Goal: Task Accomplishment & Management: Use online tool/utility

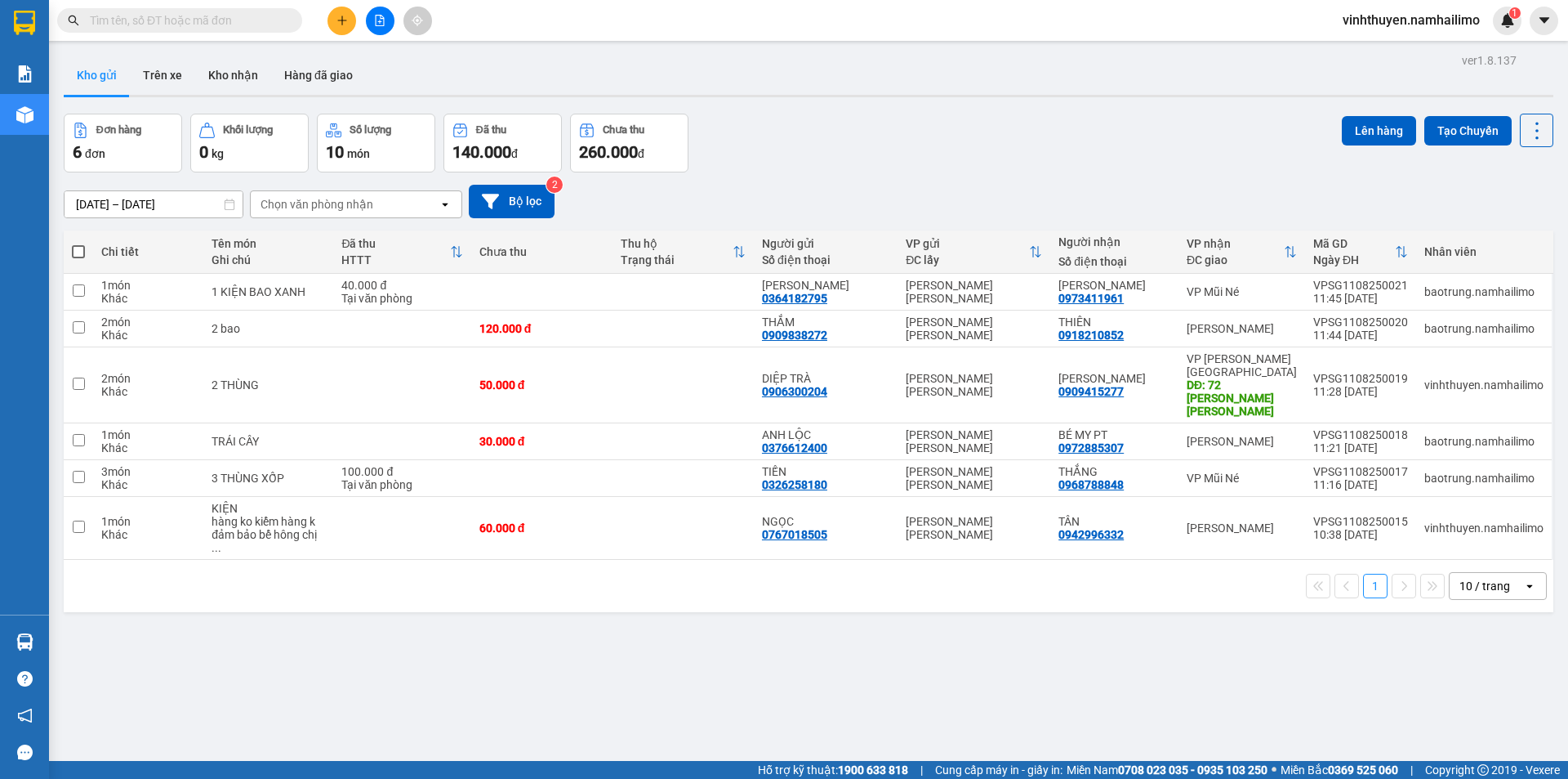
click at [798, 138] on div "Đơn hàng 6 đơn [PERSON_NAME] 0 kg Số [PERSON_NAME] 10 món Đã thu 140.000 [PERSO…" at bounding box center [808, 143] width 1490 height 59
click at [216, 17] on input "text" at bounding box center [186, 20] width 192 height 18
click at [163, 15] on input "text" at bounding box center [186, 20] width 192 height 18
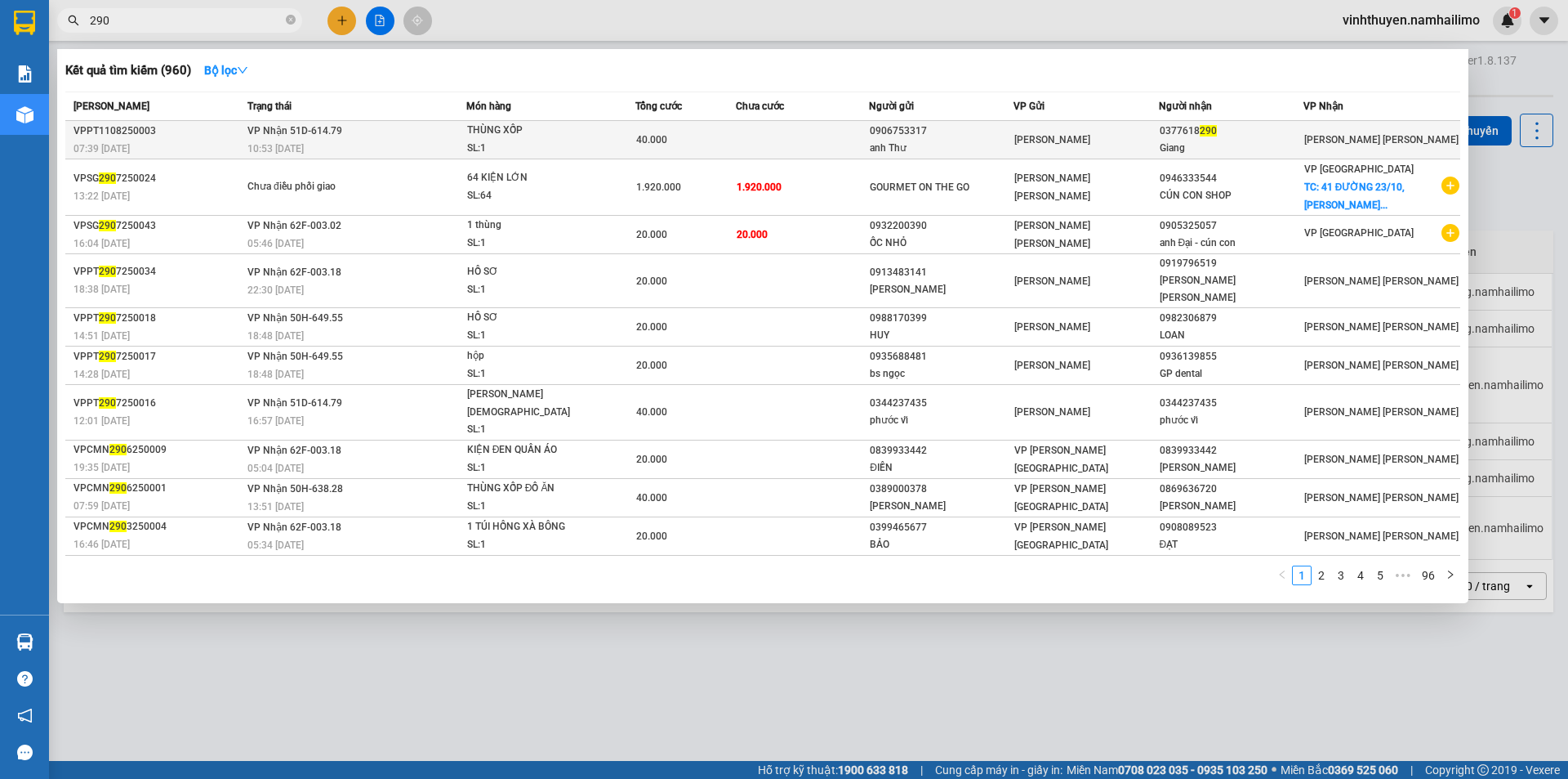
type input "290"
click at [378, 133] on td "[PERSON_NAME] 51D-614.79 10:53 [DATE]" at bounding box center [354, 140] width 223 height 39
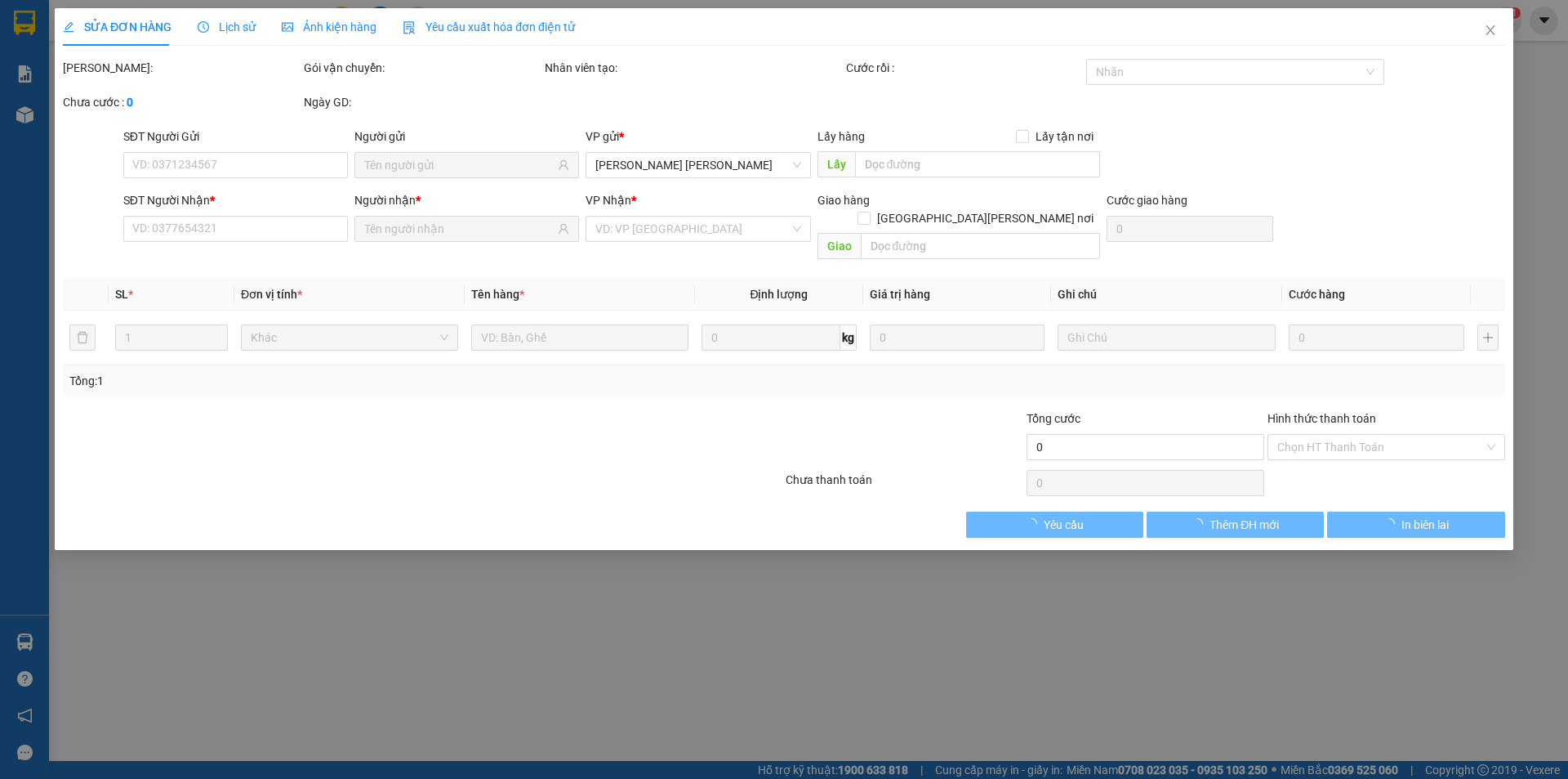
type input "0906753317"
type input "anh Thư"
type input "0377618290"
type input "Giang"
type input "40.000"
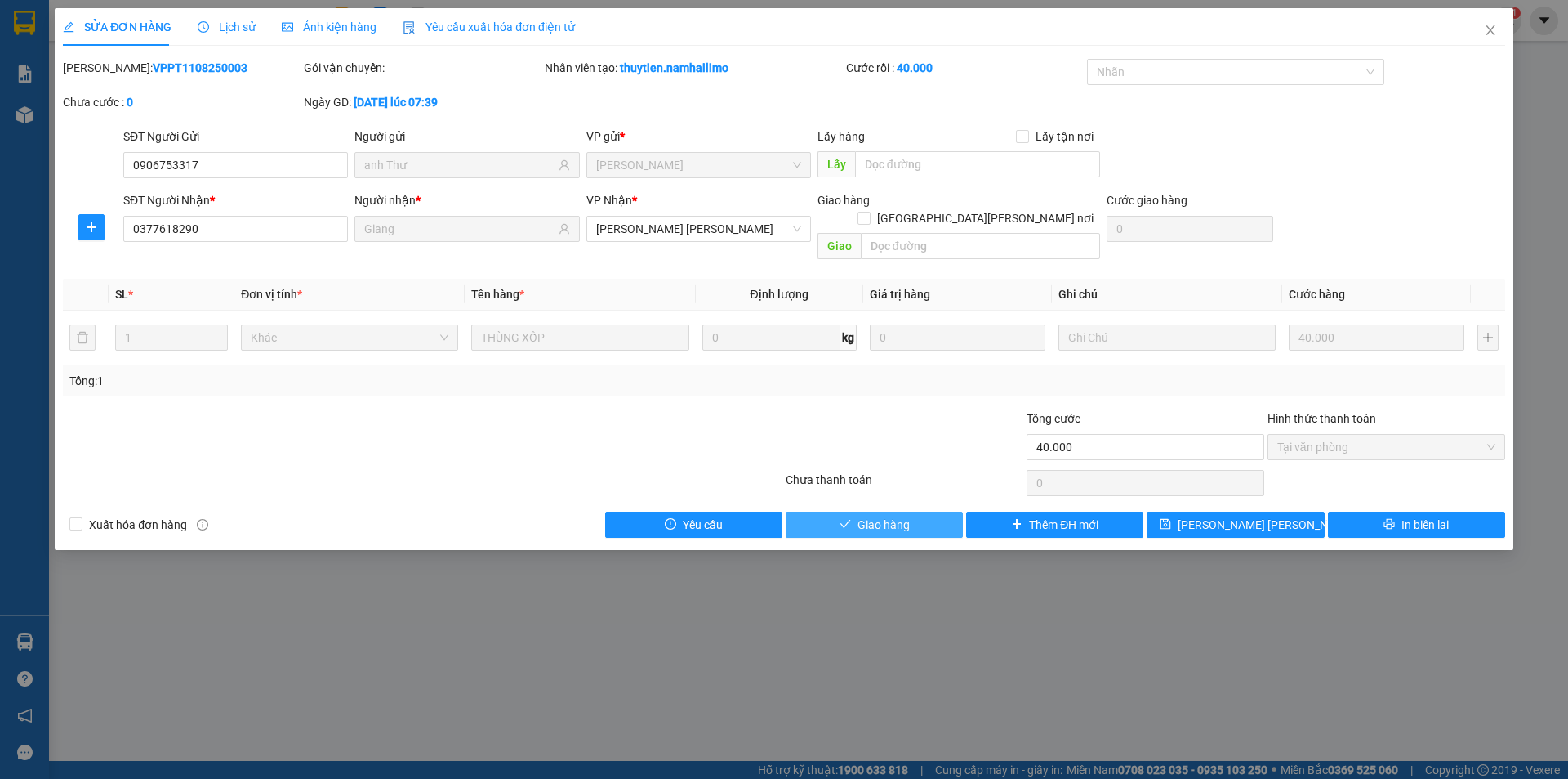
click at [856, 513] on button "Giao hàng" at bounding box center [875, 524] width 178 height 26
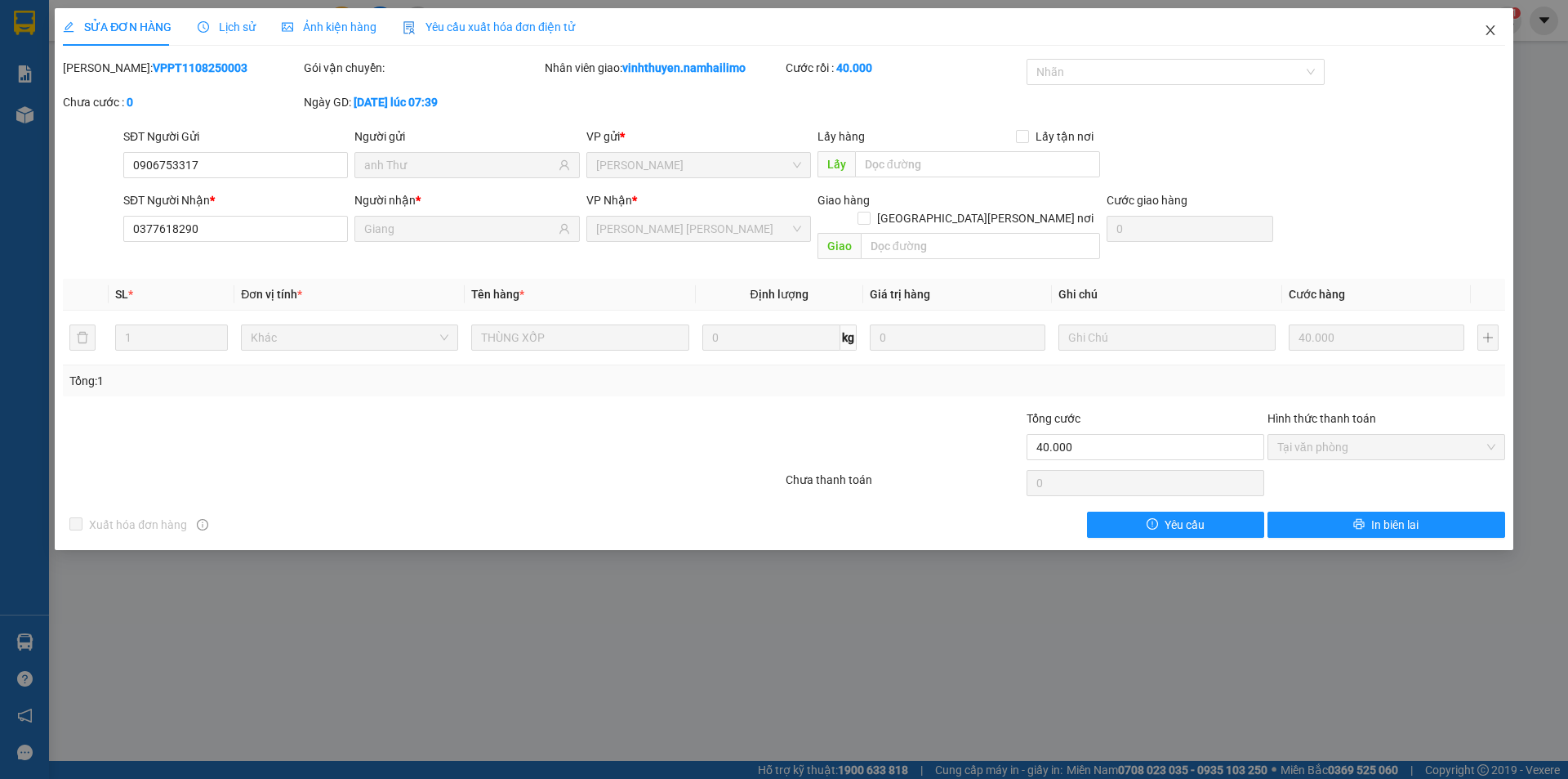
click at [1496, 35] on icon "close" at bounding box center [1491, 30] width 13 height 13
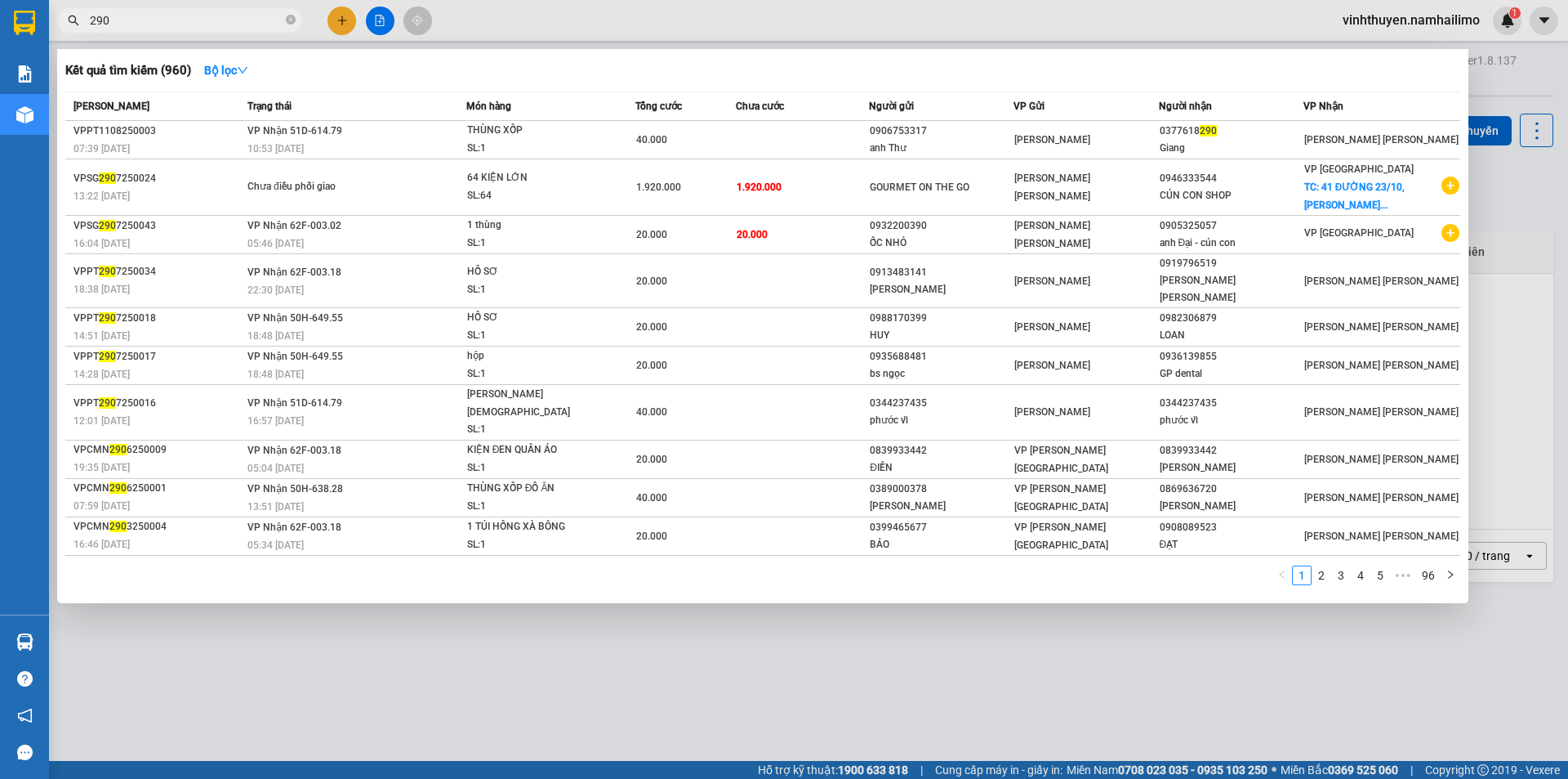
click at [259, 28] on input "290" at bounding box center [186, 20] width 192 height 18
type input "2"
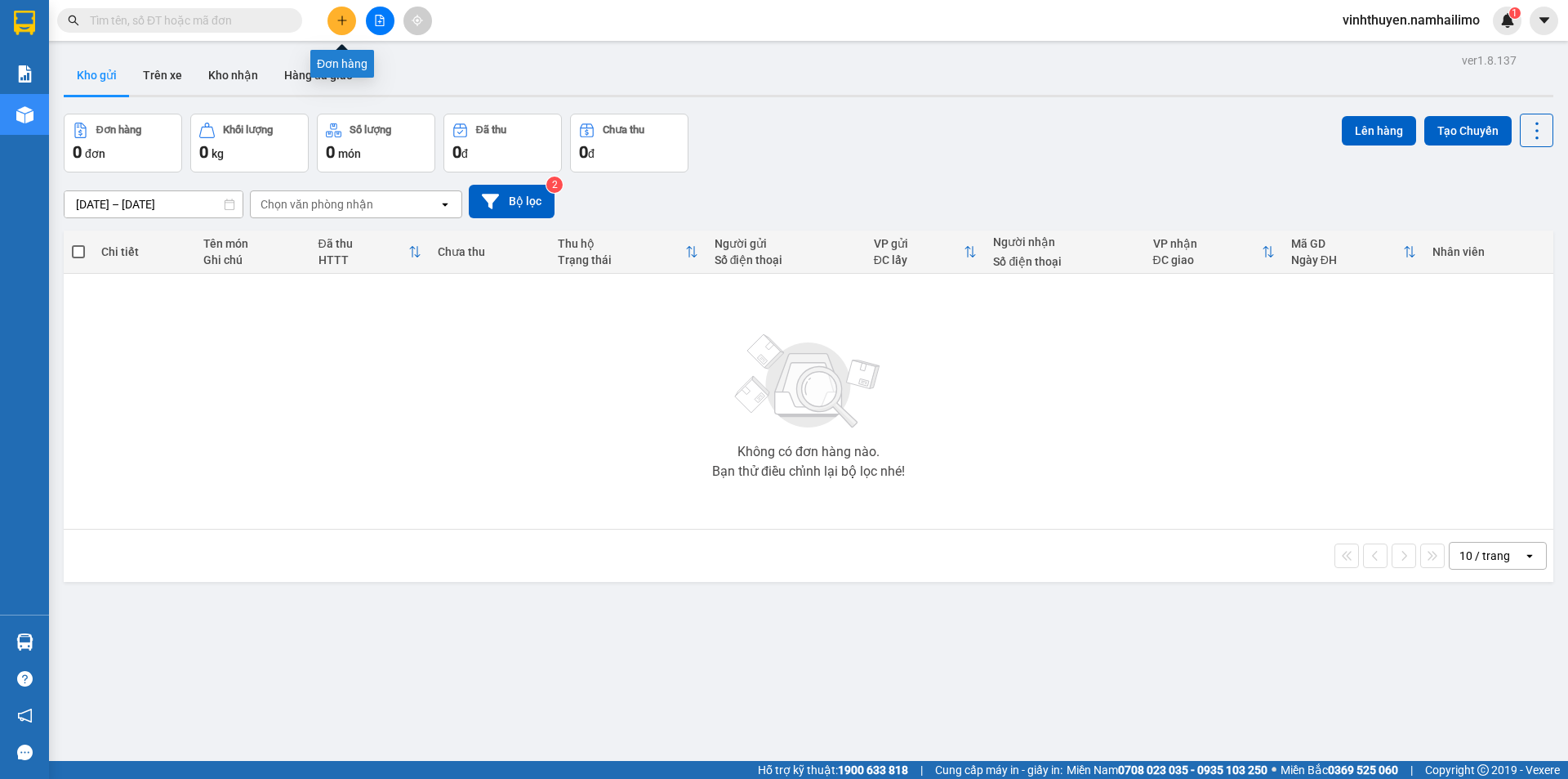
click at [344, 31] on button at bounding box center [342, 20] width 29 height 29
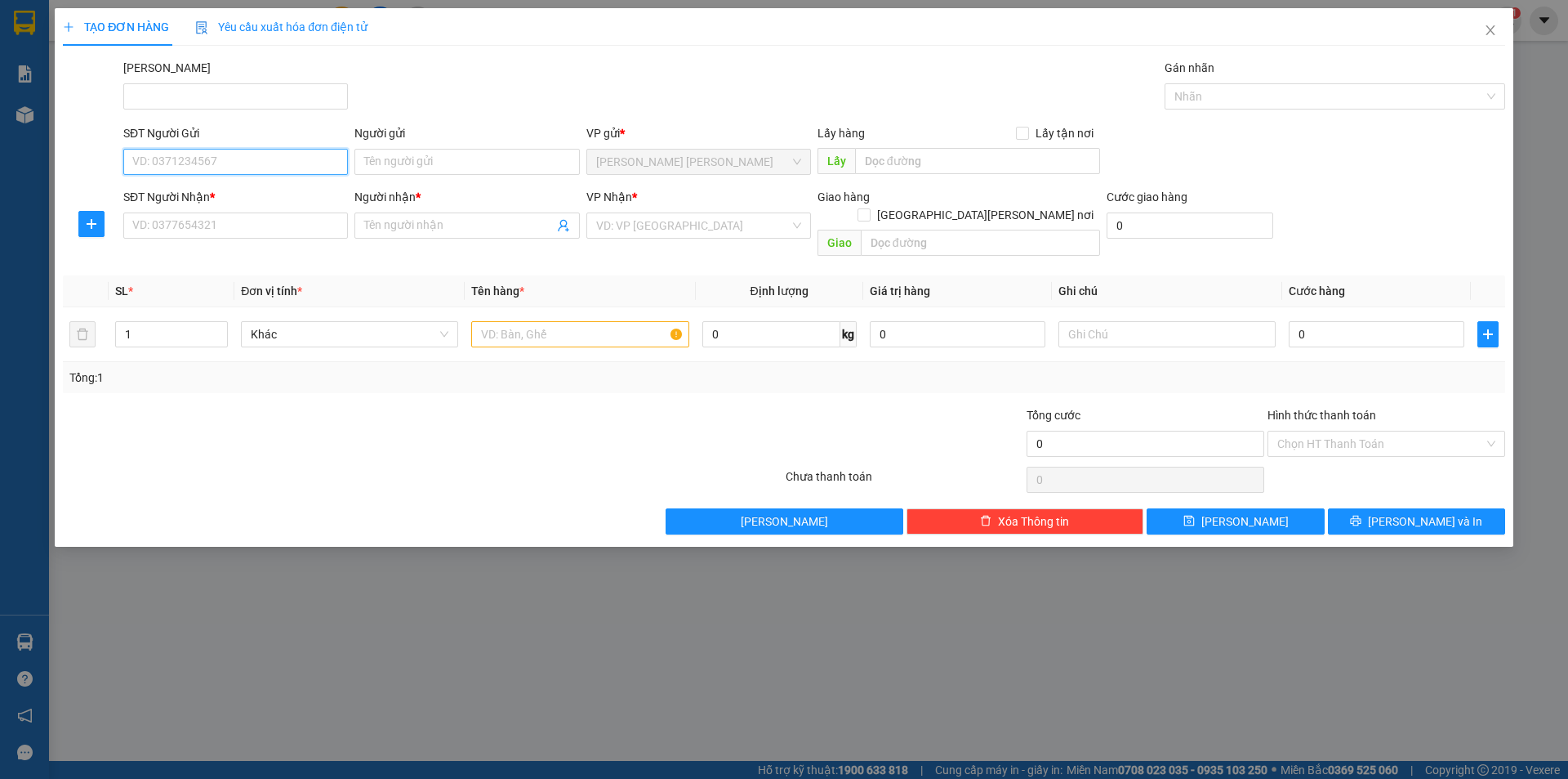
click at [253, 156] on input "SĐT Người Gửi" at bounding box center [236, 161] width 225 height 26
click at [244, 186] on div "0768504199 - [PERSON_NAME]" at bounding box center [236, 194] width 205 height 18
type input "0768504199"
type input "[PERSON_NAME]"
type input "0935815404"
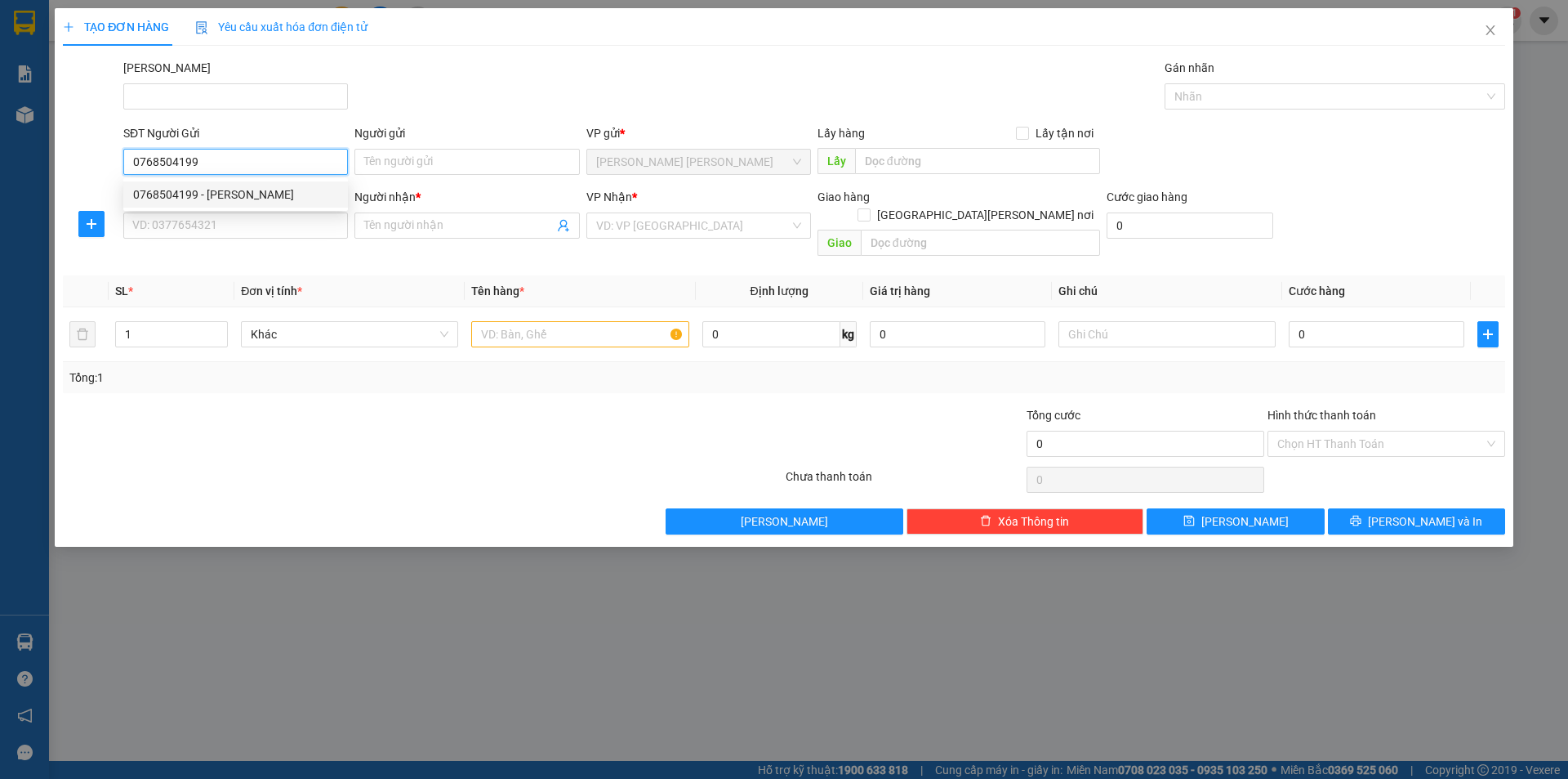
type input "TƯỜNG"
type input "30.000"
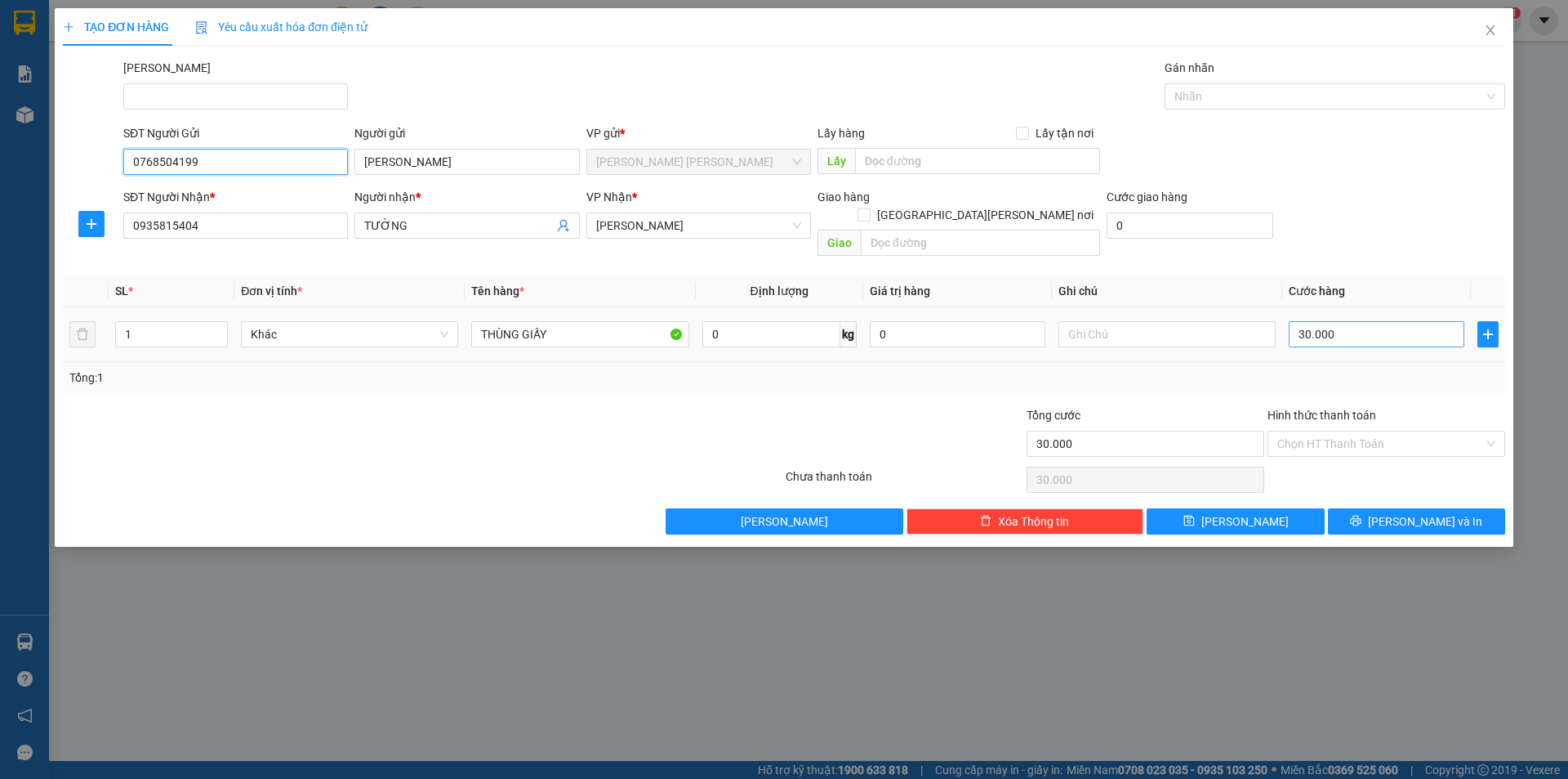
type input "0768504199"
click at [1387, 322] on input "30.000" at bounding box center [1376, 334] width 176 height 26
click at [1399, 368] on div "Tổng: 1" at bounding box center [784, 378] width 1430 height 18
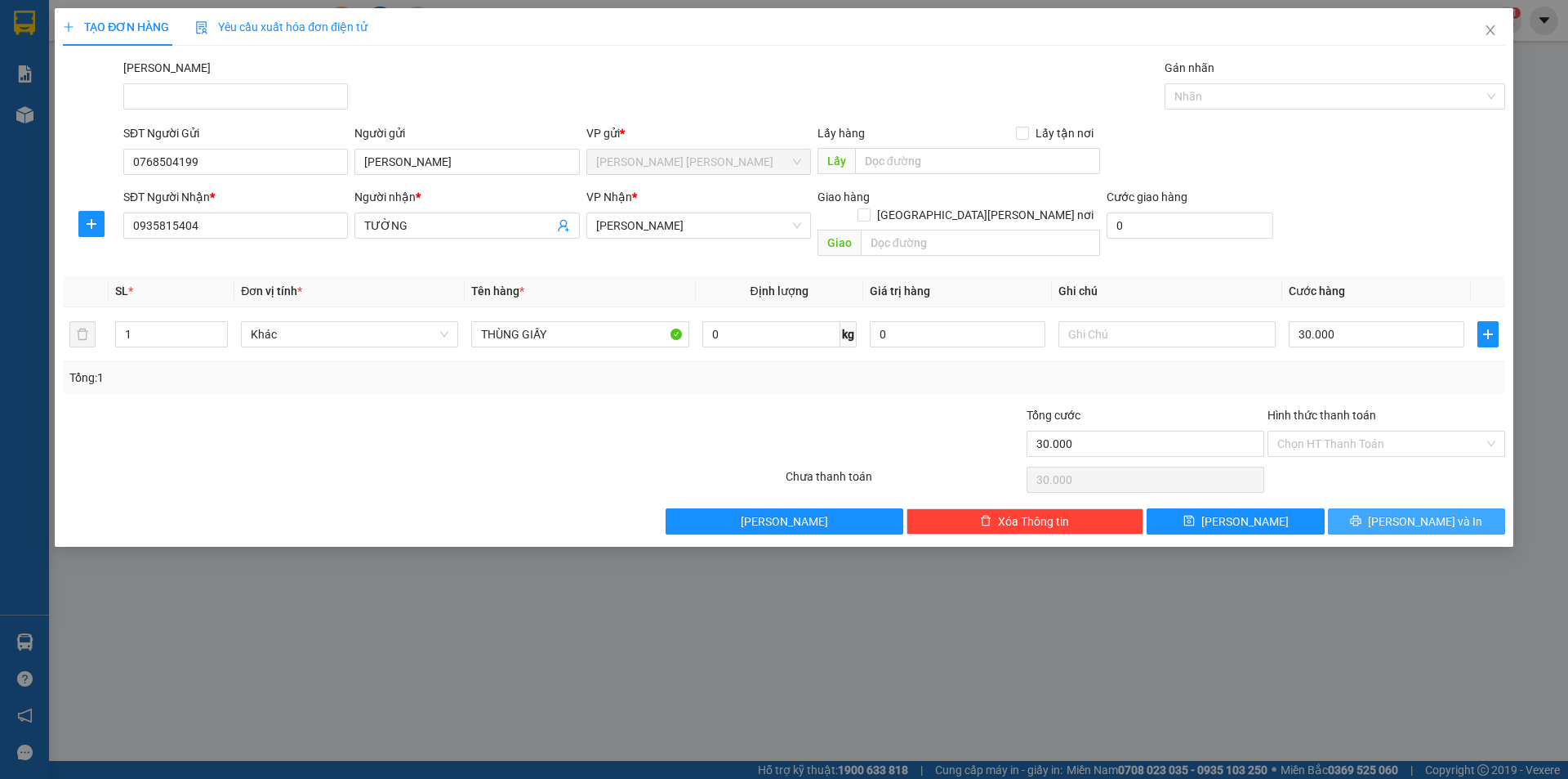
click at [1400, 508] on button "[PERSON_NAME] và In" at bounding box center [1417, 521] width 178 height 26
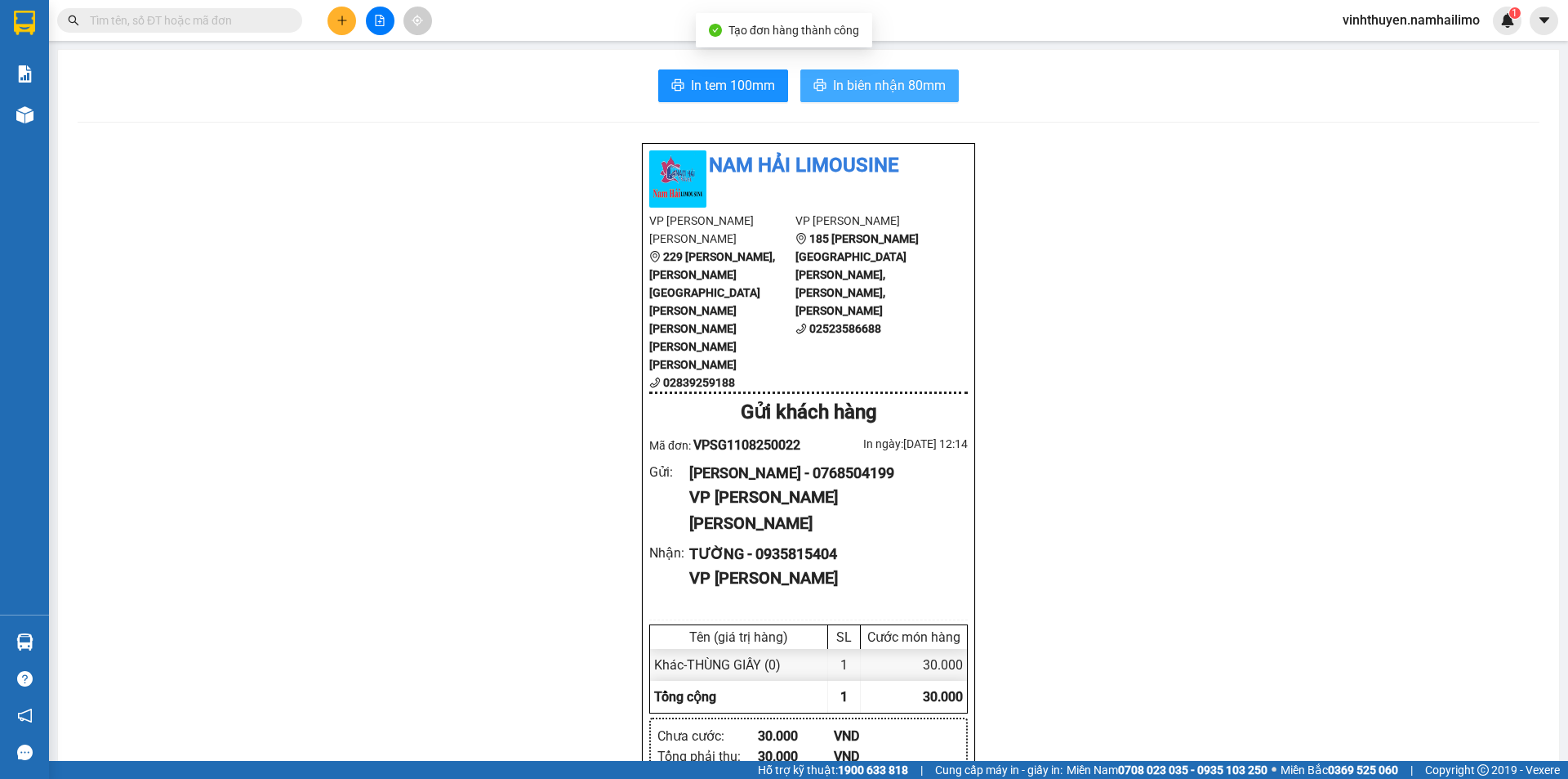
click at [863, 93] on span "In biên nhận 80mm" at bounding box center [889, 86] width 112 height 20
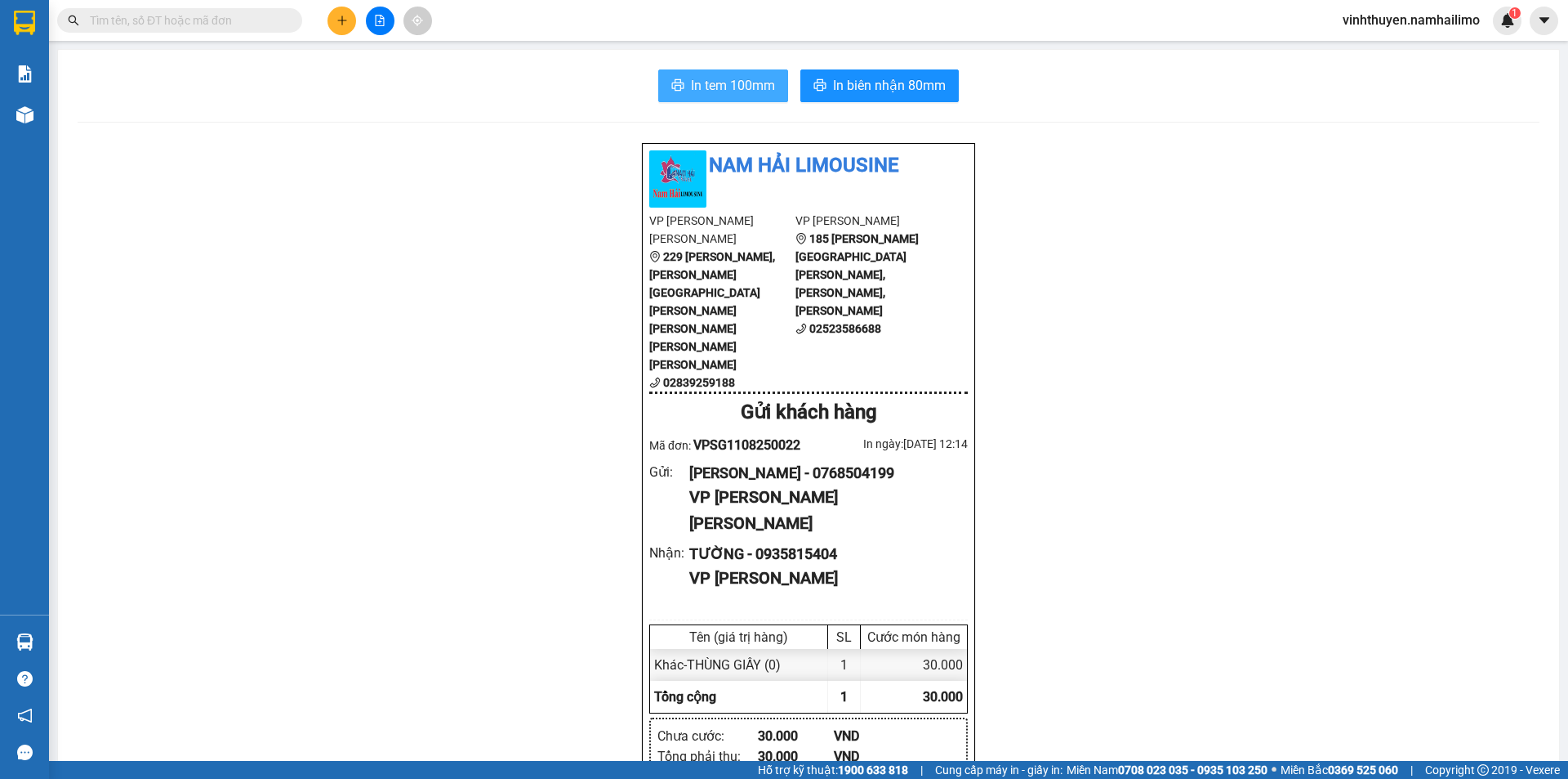
click at [716, 90] on span "In tem 100mm" at bounding box center [733, 86] width 84 height 20
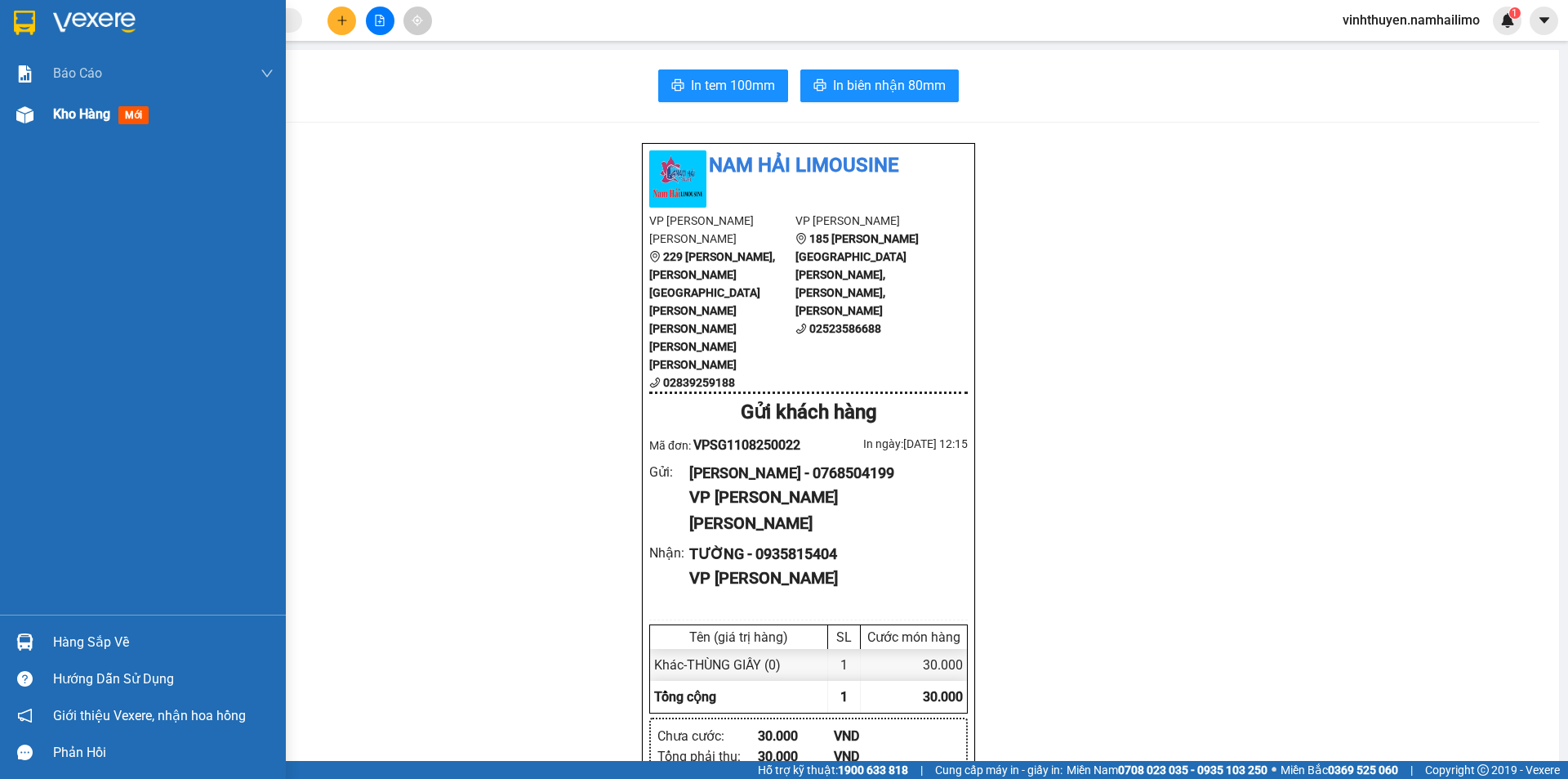
click at [59, 109] on span "Kho hàng" at bounding box center [82, 113] width 57 height 16
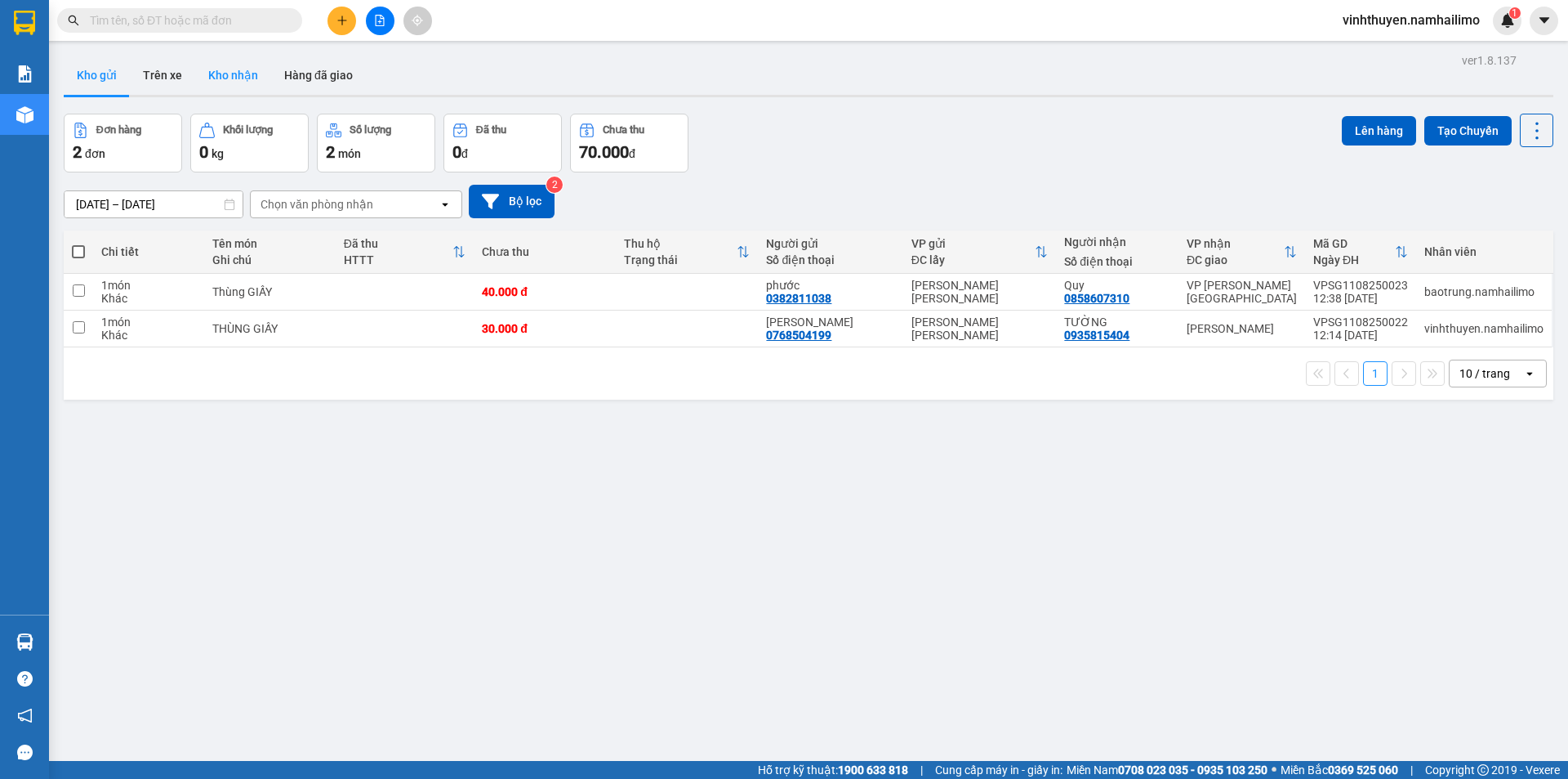
click at [234, 92] on button "Kho nhận" at bounding box center [233, 75] width 76 height 40
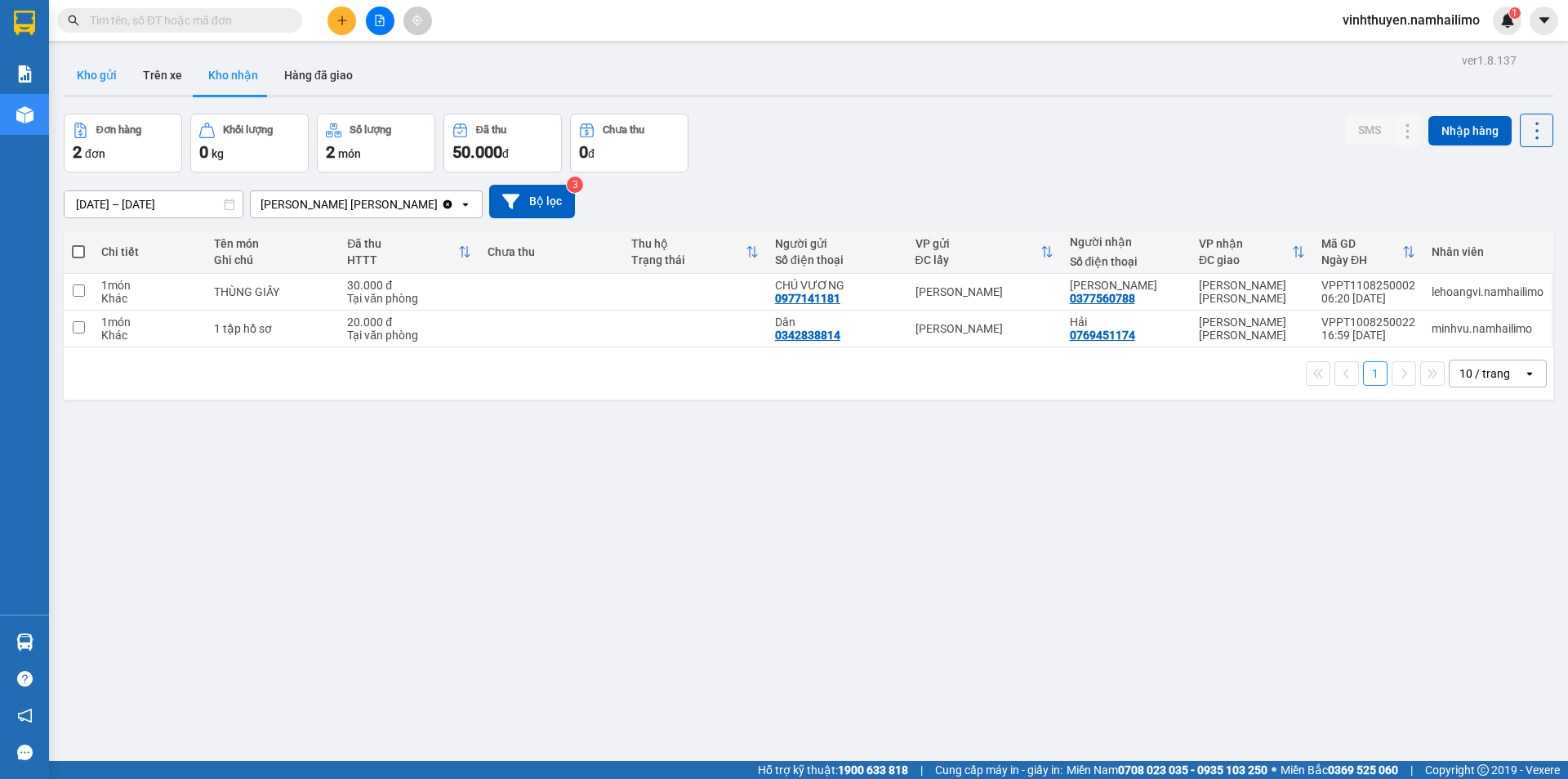
click at [110, 76] on button "Kho gửi" at bounding box center [97, 75] width 66 height 40
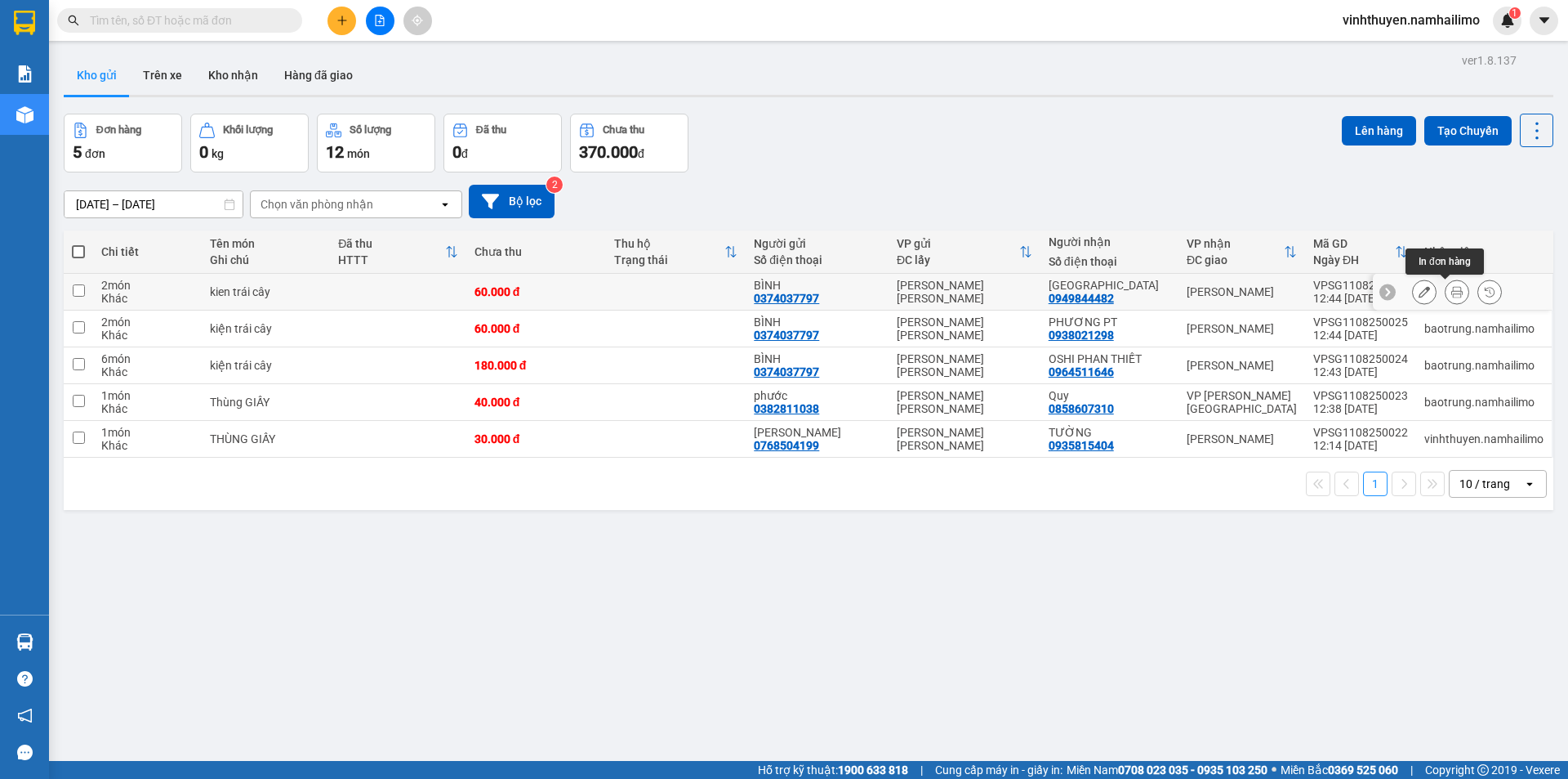
click at [1452, 289] on icon at bounding box center [1458, 292] width 11 height 11
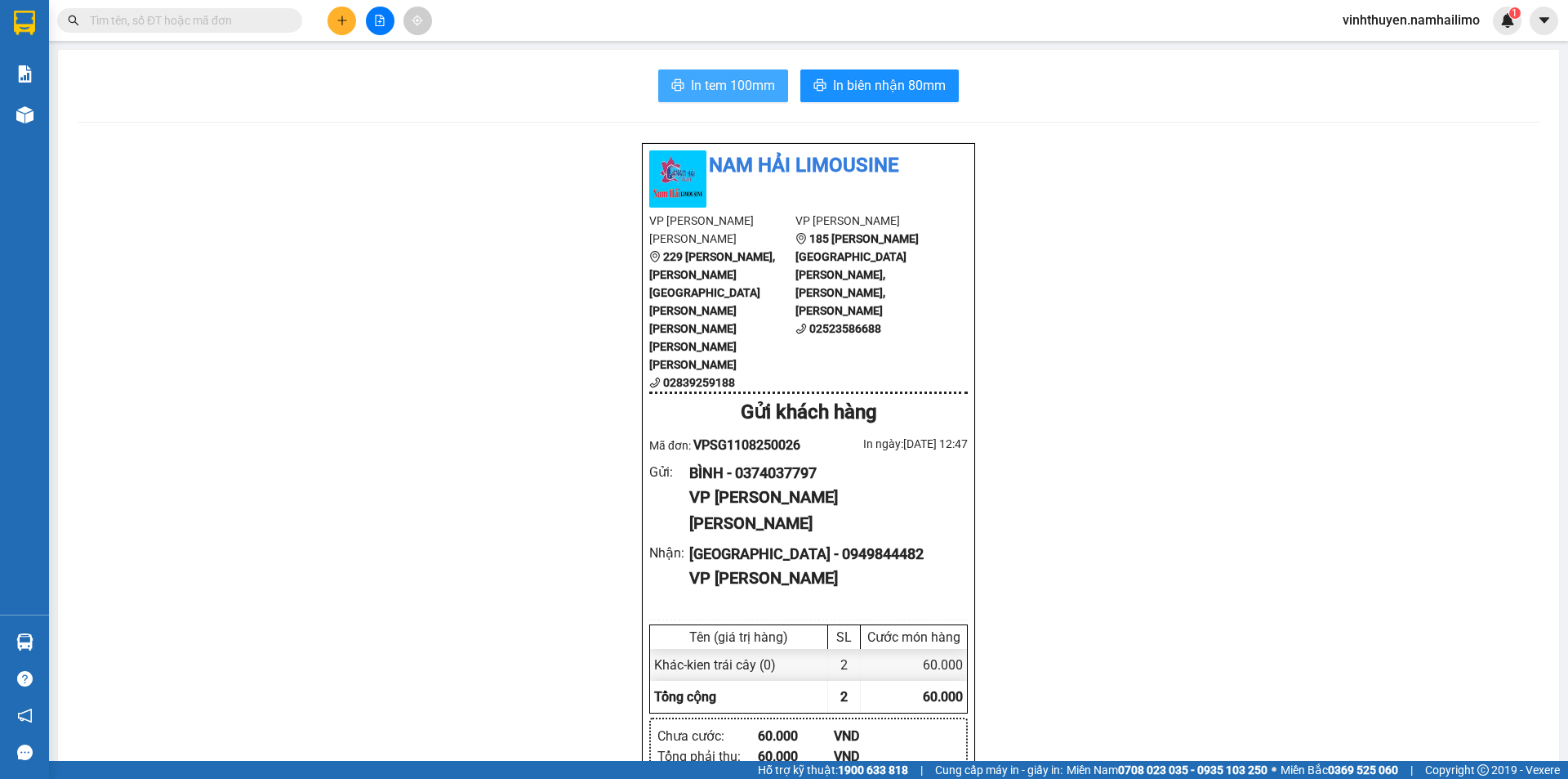
click at [749, 85] on span "In tem 100mm" at bounding box center [733, 86] width 84 height 20
